Goal: Find specific page/section: Find specific page/section

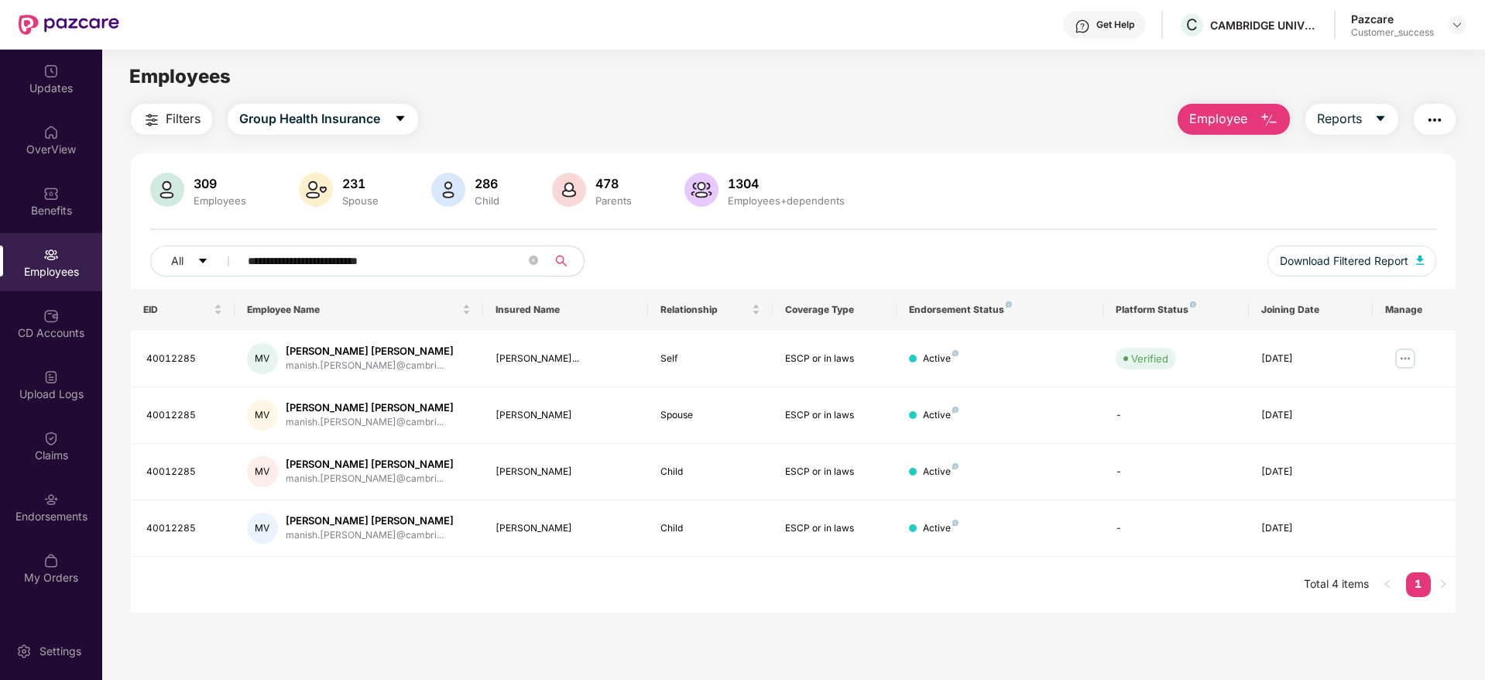
type input "**********"
click at [1447, 27] on div "Pazcare Customer_success" at bounding box center [1408, 25] width 115 height 27
click at [1451, 27] on img at bounding box center [1457, 25] width 12 height 12
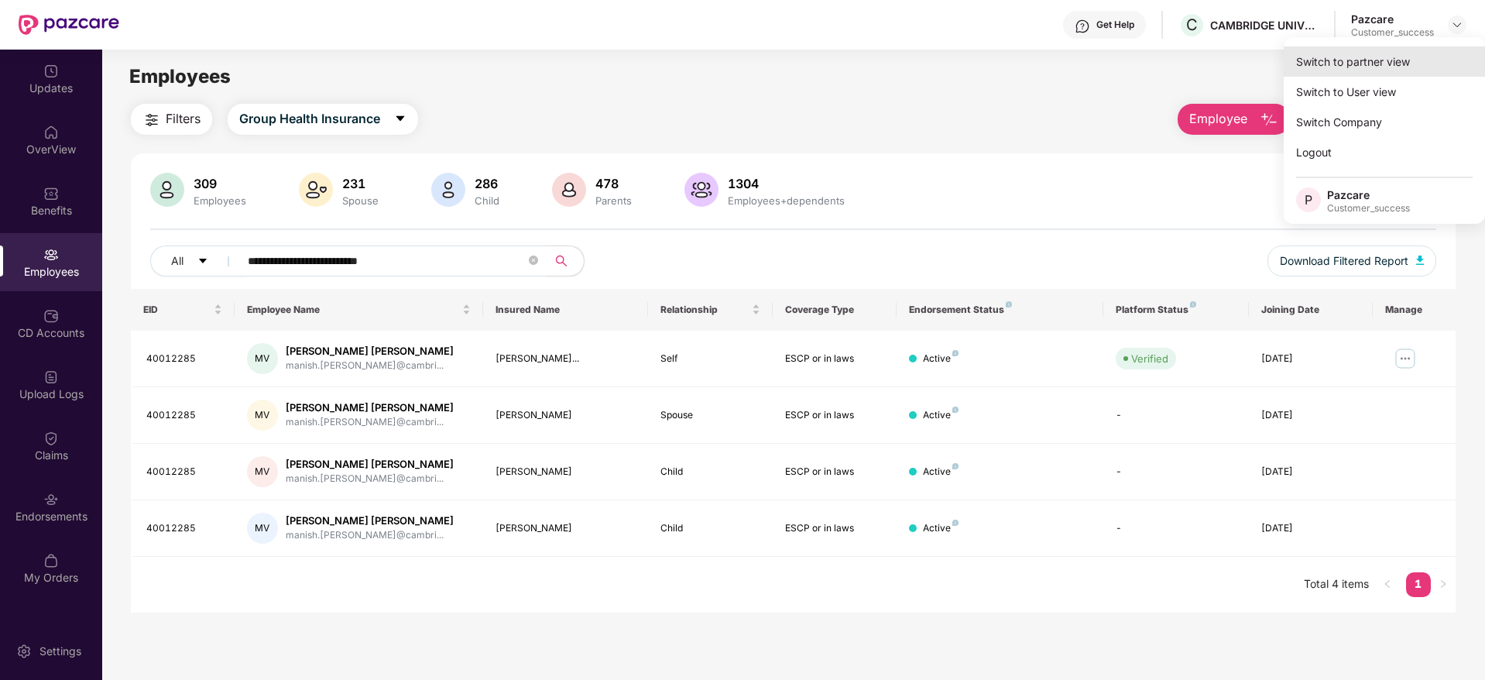
click at [1311, 63] on div "Switch to partner view" at bounding box center [1384, 61] width 201 height 30
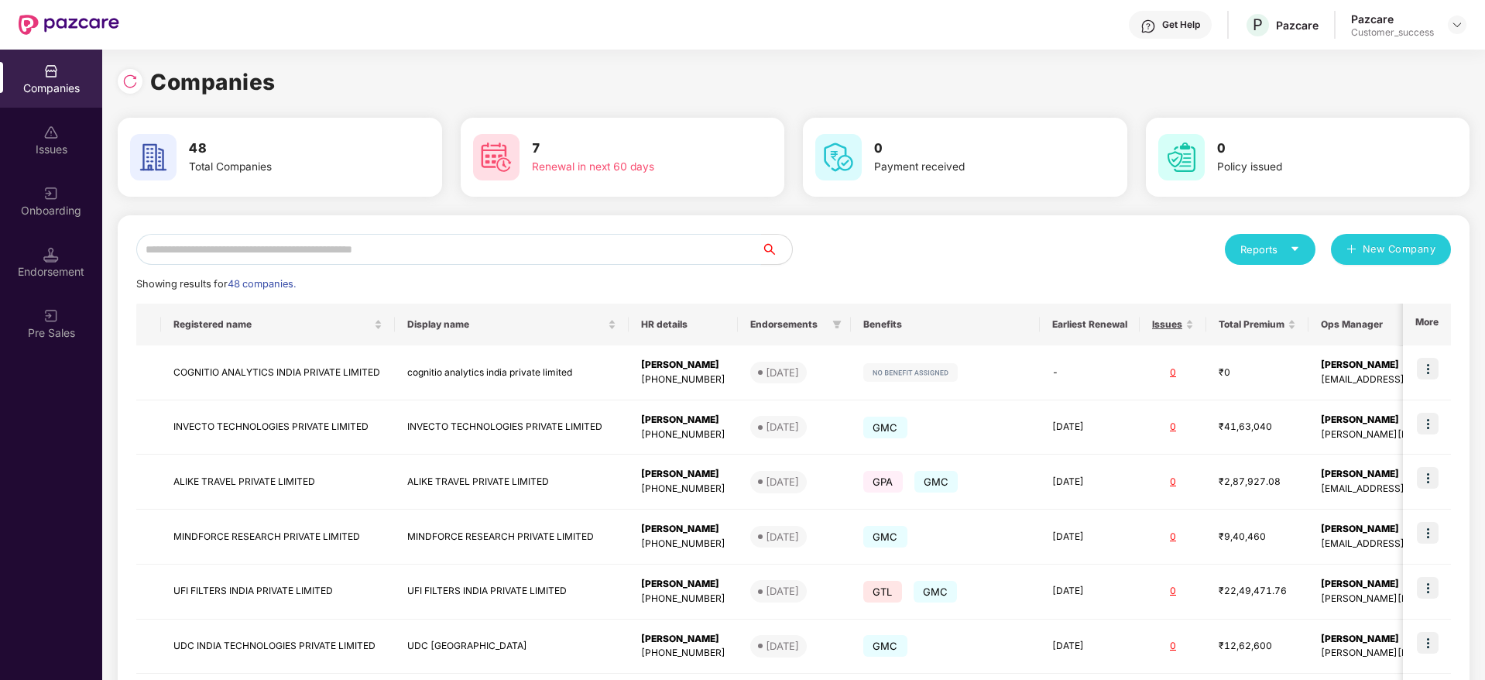
click at [388, 256] on input "text" at bounding box center [448, 249] width 625 height 31
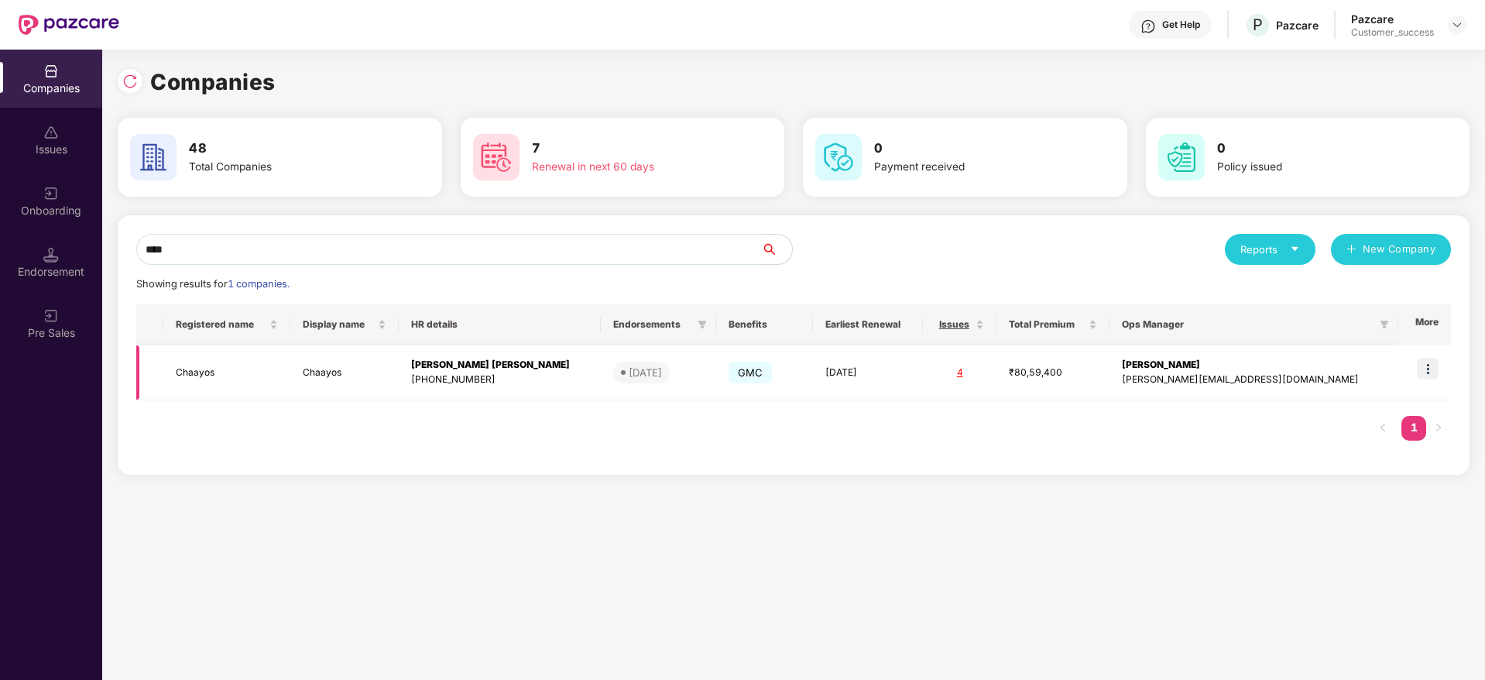
type input "****"
click at [1431, 366] on img at bounding box center [1428, 369] width 22 height 22
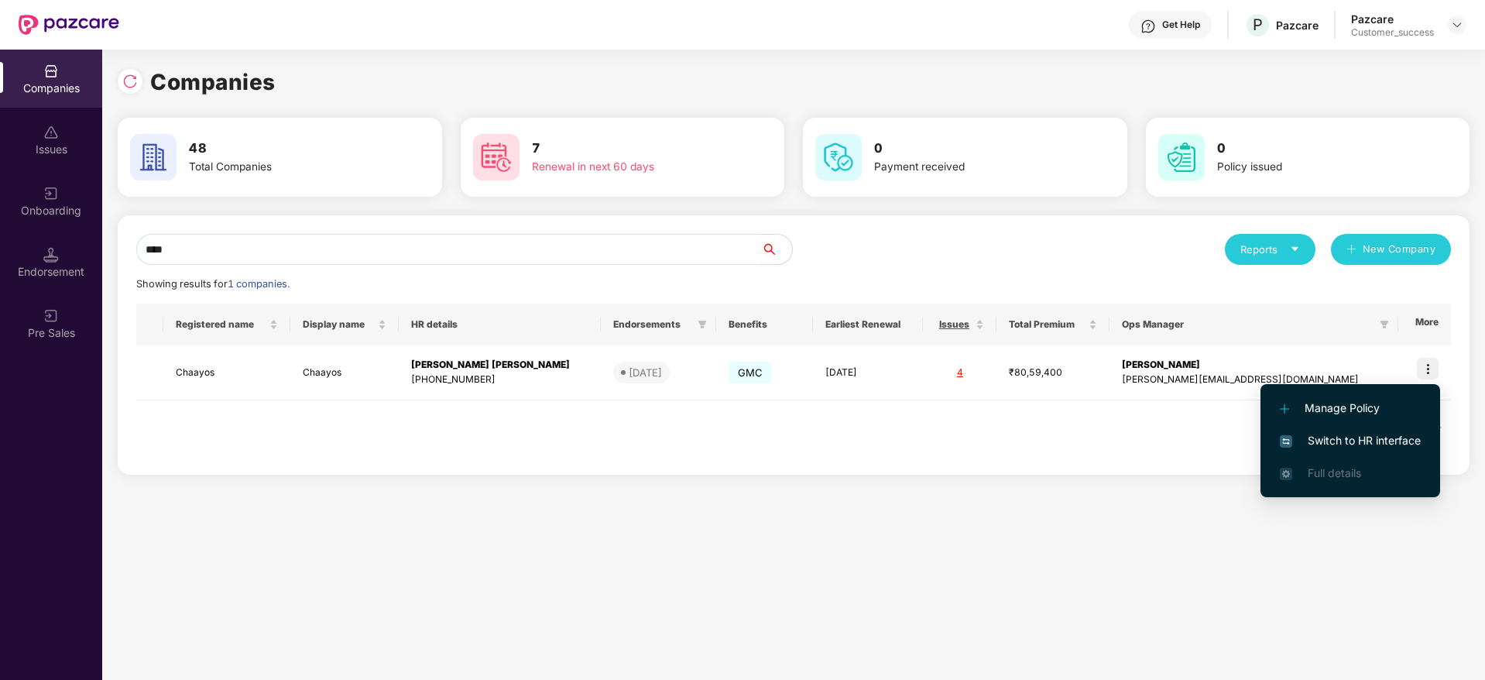
click at [1329, 433] on span "Switch to HR interface" at bounding box center [1350, 440] width 141 height 17
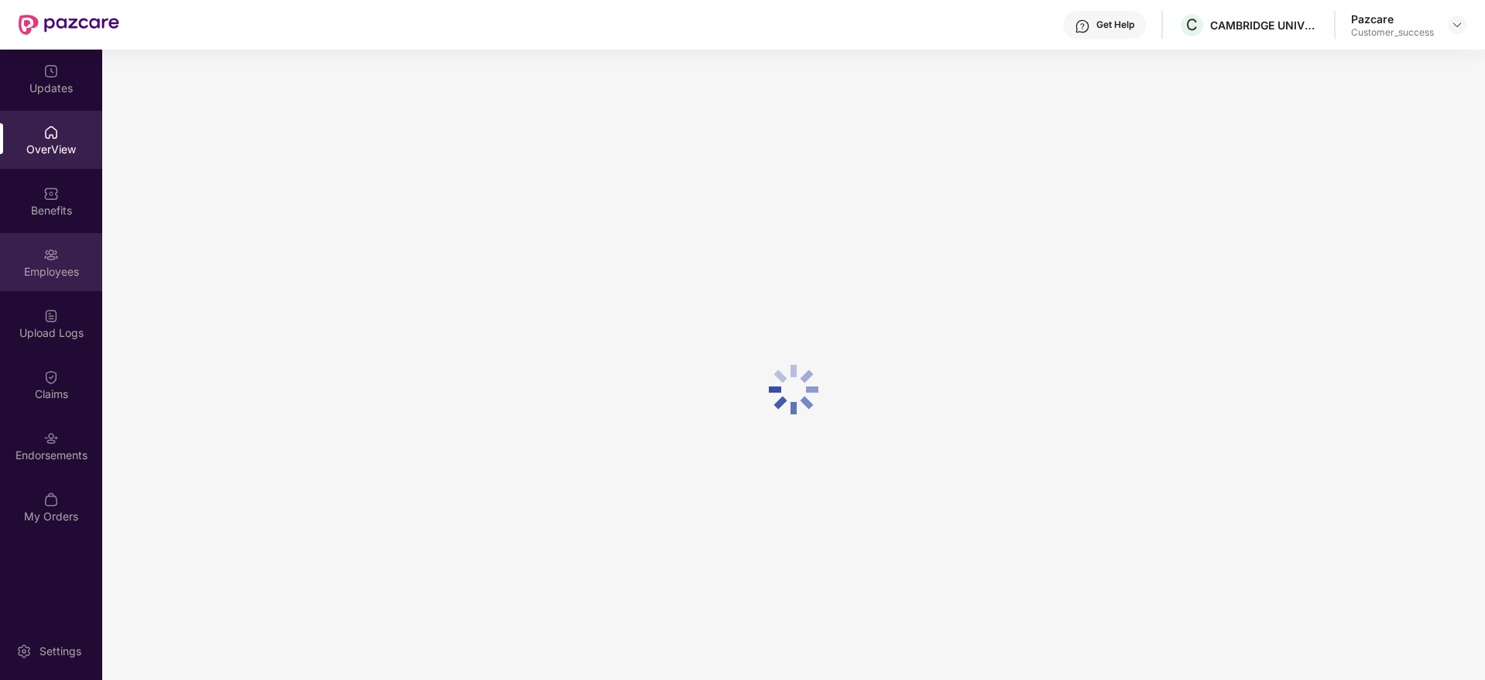
click at [45, 257] on img at bounding box center [50, 254] width 15 height 15
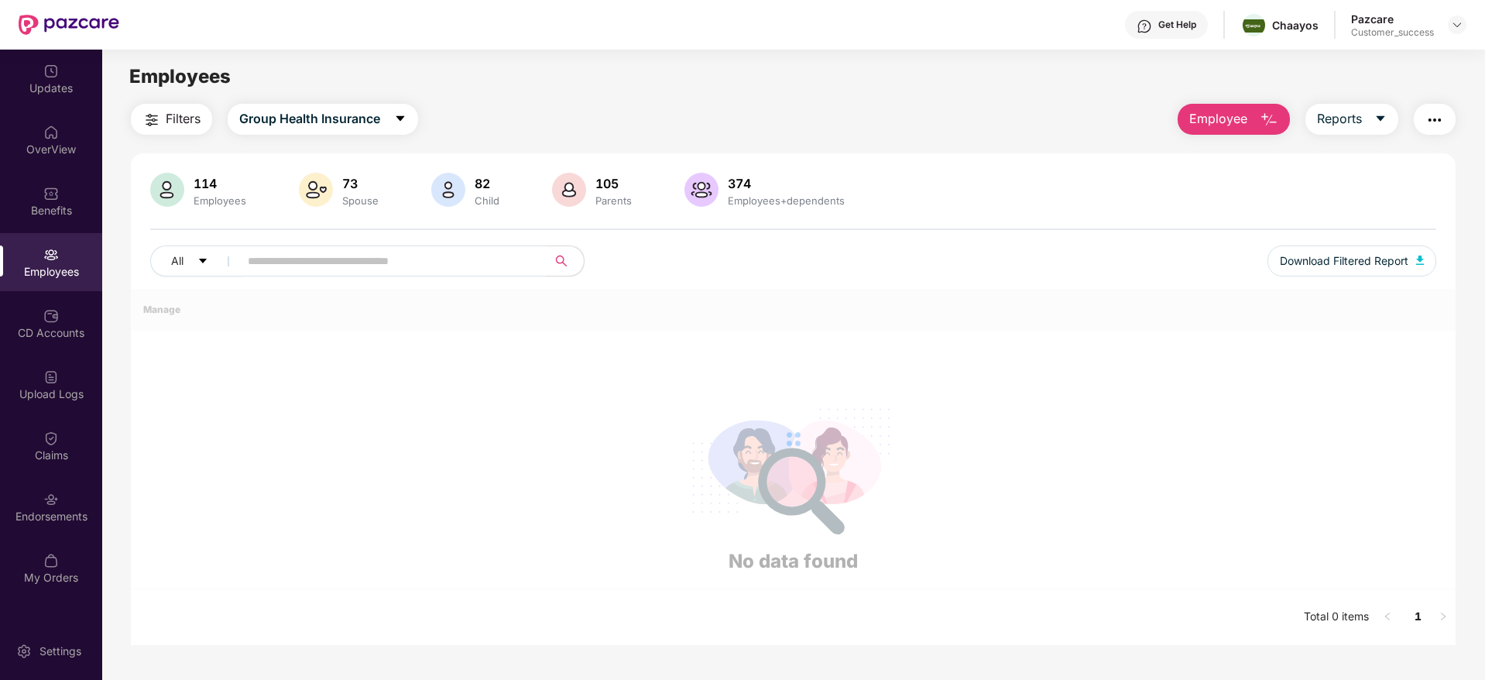
click at [308, 269] on div "114 Employees 73 Spouse 82 Child [DEMOGRAPHIC_DATA] Parents 374 Employees+depen…" at bounding box center [793, 231] width 1325 height 116
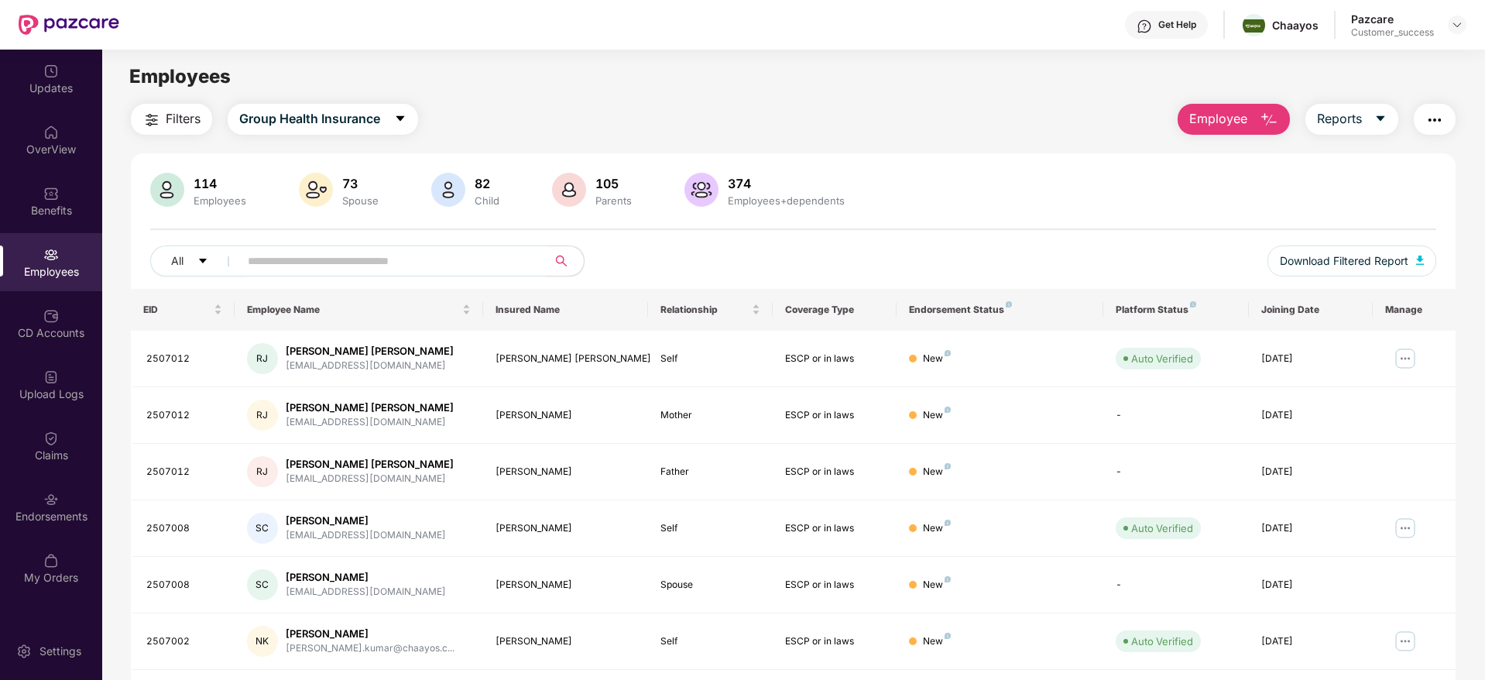
click at [308, 269] on input "text" at bounding box center [387, 260] width 278 height 23
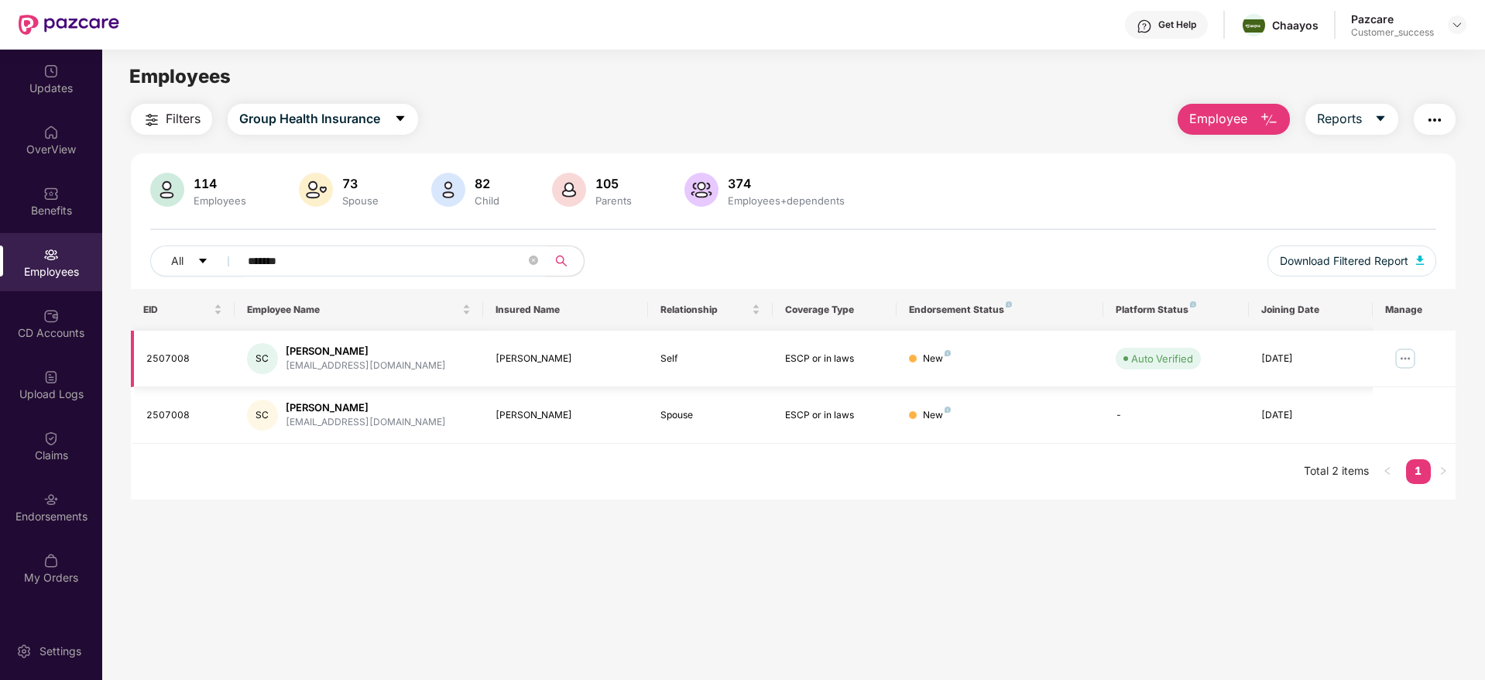
type input "*******"
drag, startPoint x: 196, startPoint y: 362, endPoint x: 131, endPoint y: 364, distance: 65.1
click at [131, 364] on td "2507008" at bounding box center [183, 359] width 104 height 57
copy div "2507008"
click at [72, 215] on div "Benefits" at bounding box center [51, 210] width 102 height 15
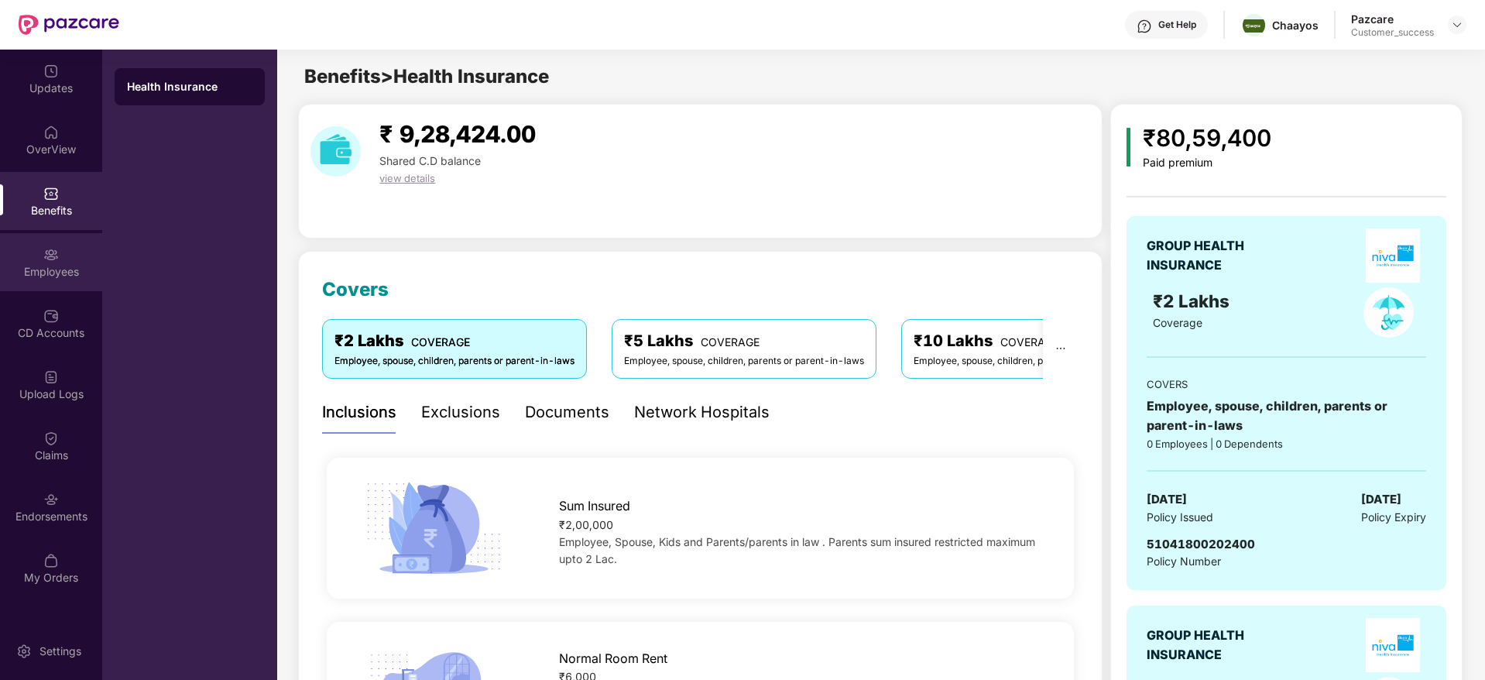
click at [63, 272] on div "Employees" at bounding box center [51, 271] width 102 height 15
